Goal: Task Accomplishment & Management: Use online tool/utility

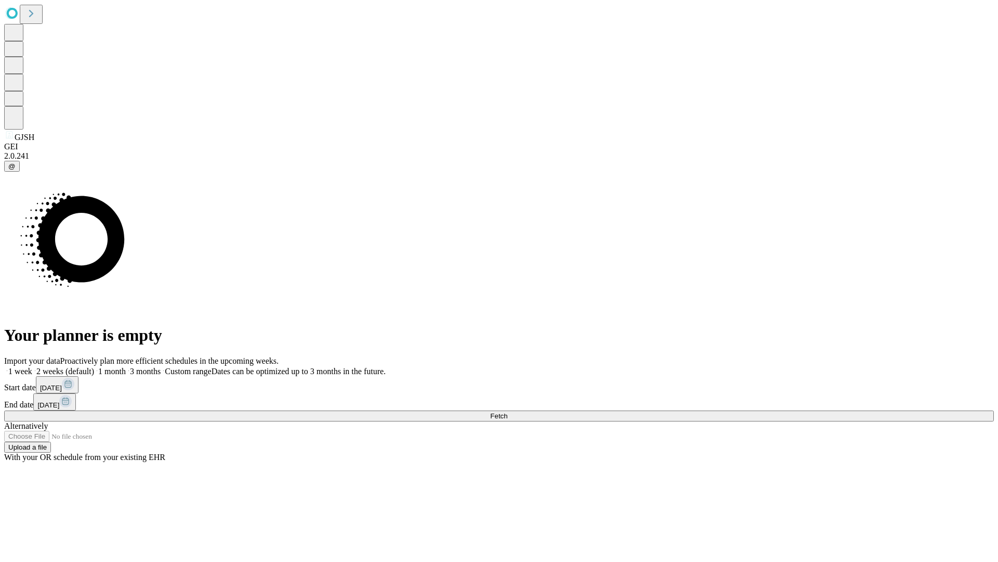
click at [508, 412] on span "Fetch" at bounding box center [498, 416] width 17 height 8
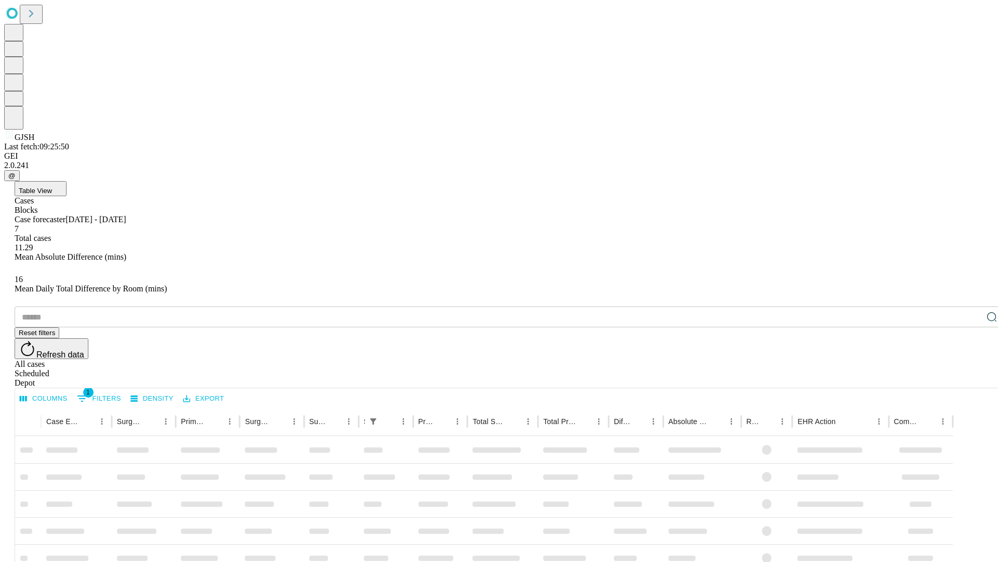
click at [971, 378] on div "Depot" at bounding box center [510, 382] width 990 height 9
